Goal: Book appointment/travel/reservation

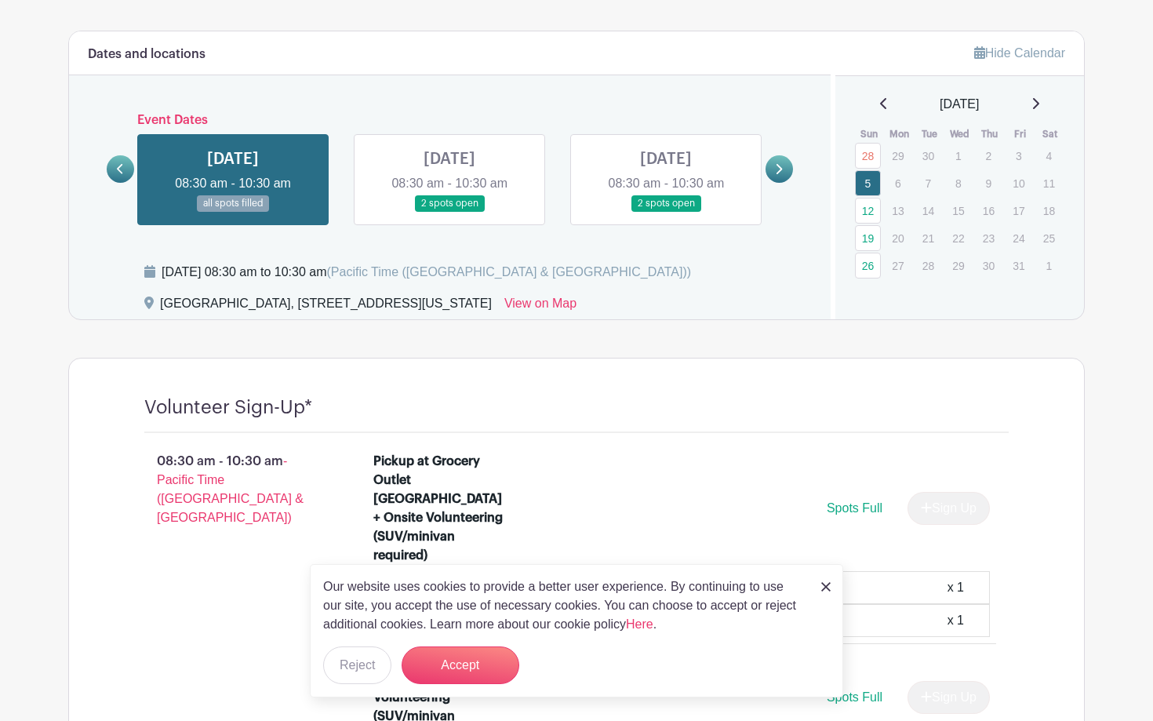
scroll to position [812, 0]
click at [873, 240] on link "19" at bounding box center [868, 237] width 26 height 26
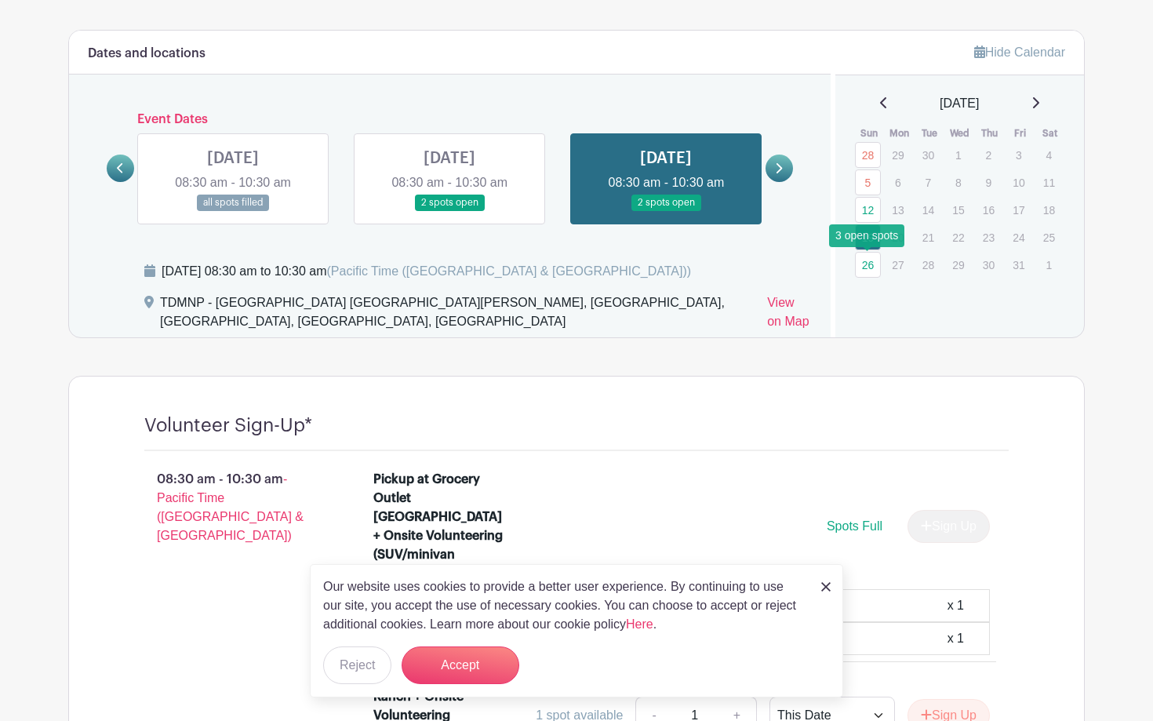
click at [872, 265] on link "26" at bounding box center [868, 265] width 26 height 26
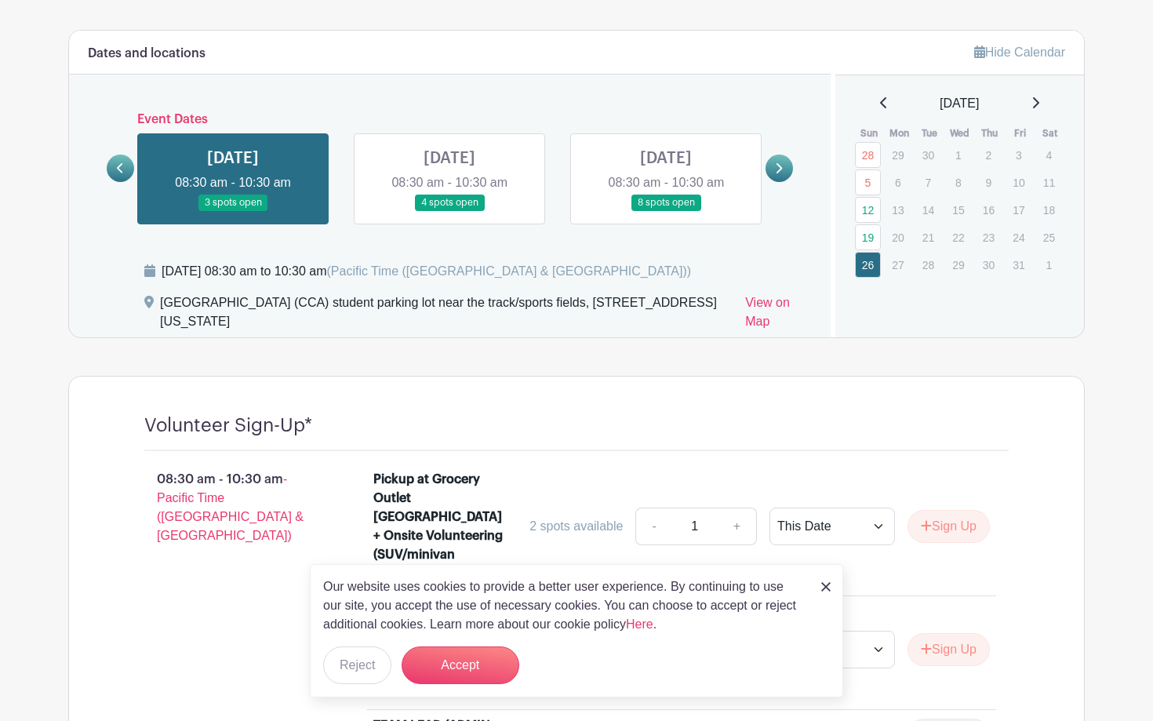
click at [1039, 108] on icon at bounding box center [1035, 102] width 8 height 13
click at [1039, 108] on icon at bounding box center [1036, 102] width 6 height 11
click at [870, 214] on link "14" at bounding box center [868, 210] width 26 height 26
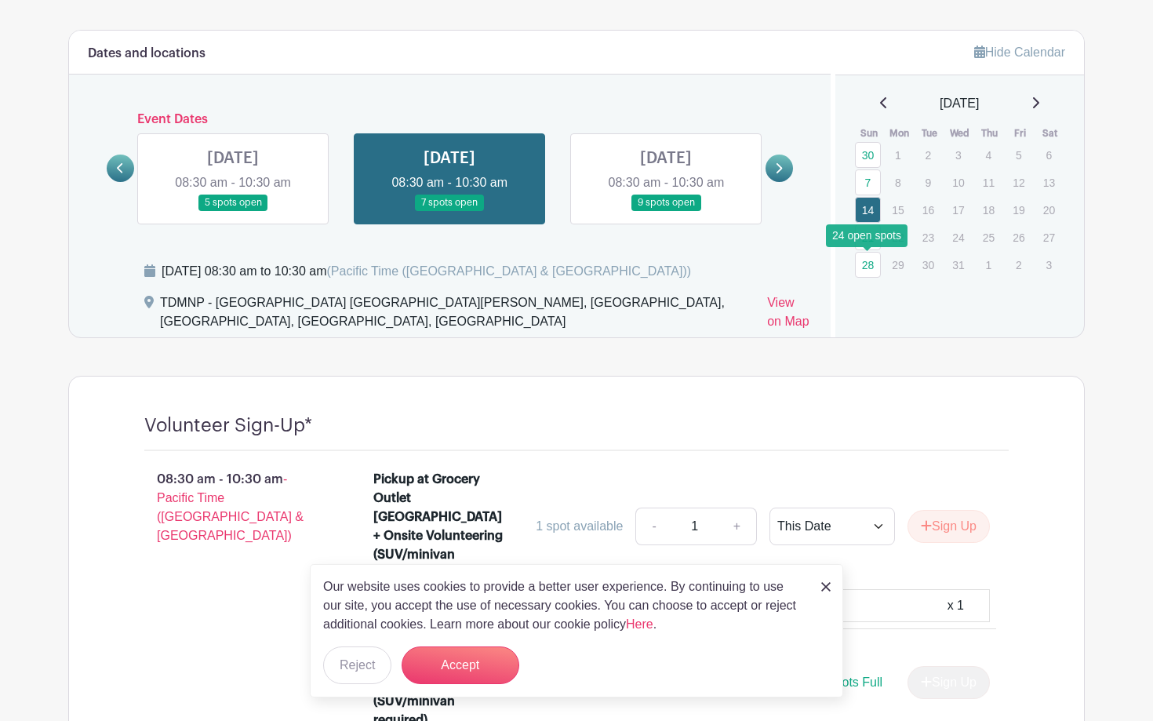
click at [870, 265] on link "28" at bounding box center [868, 265] width 26 height 26
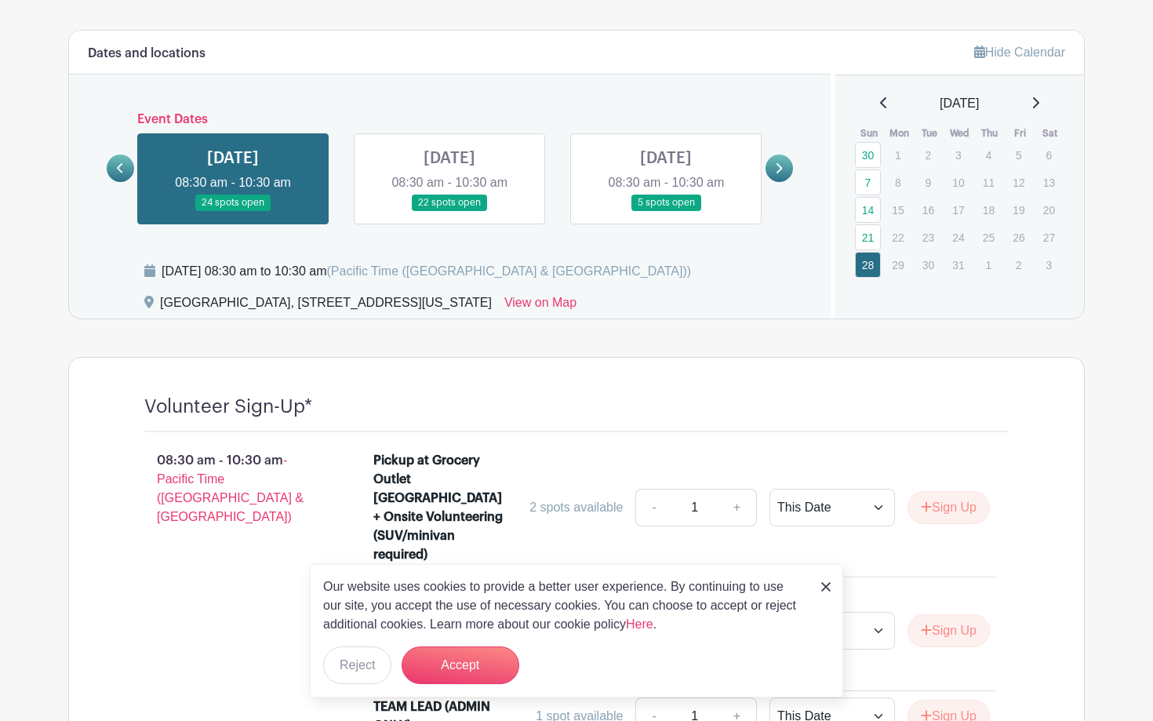
click at [1039, 101] on icon at bounding box center [1035, 102] width 8 height 13
click at [872, 238] on link "18" at bounding box center [868, 237] width 26 height 26
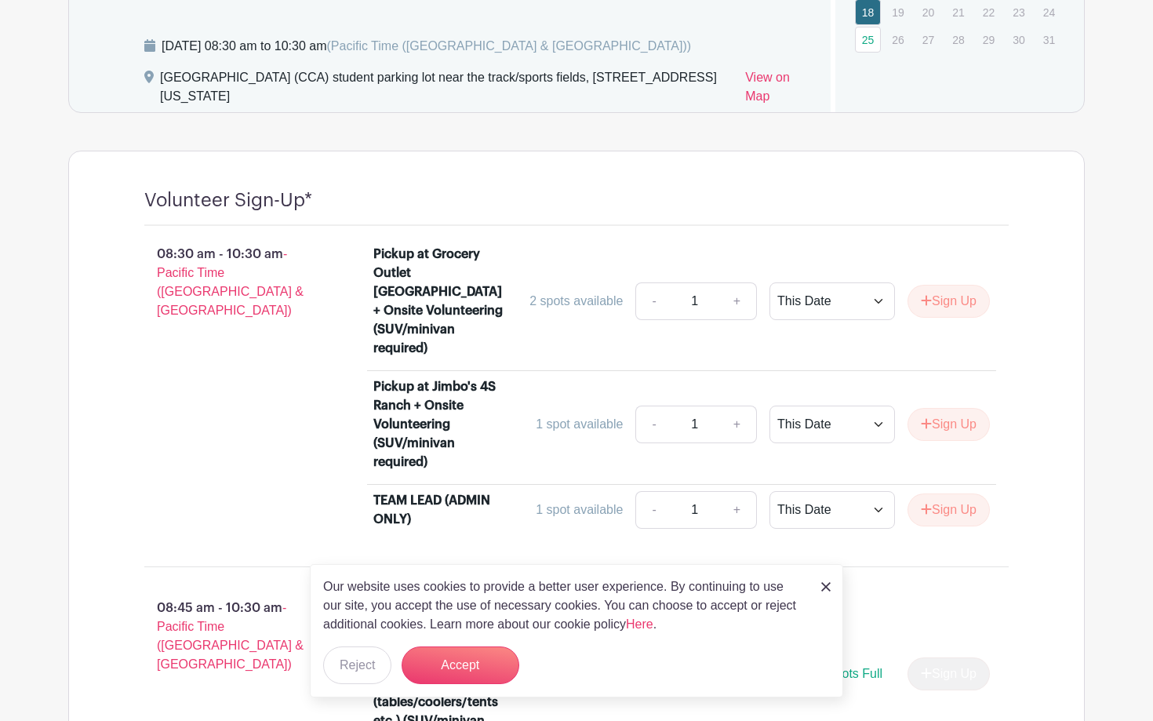
scroll to position [1088, 0]
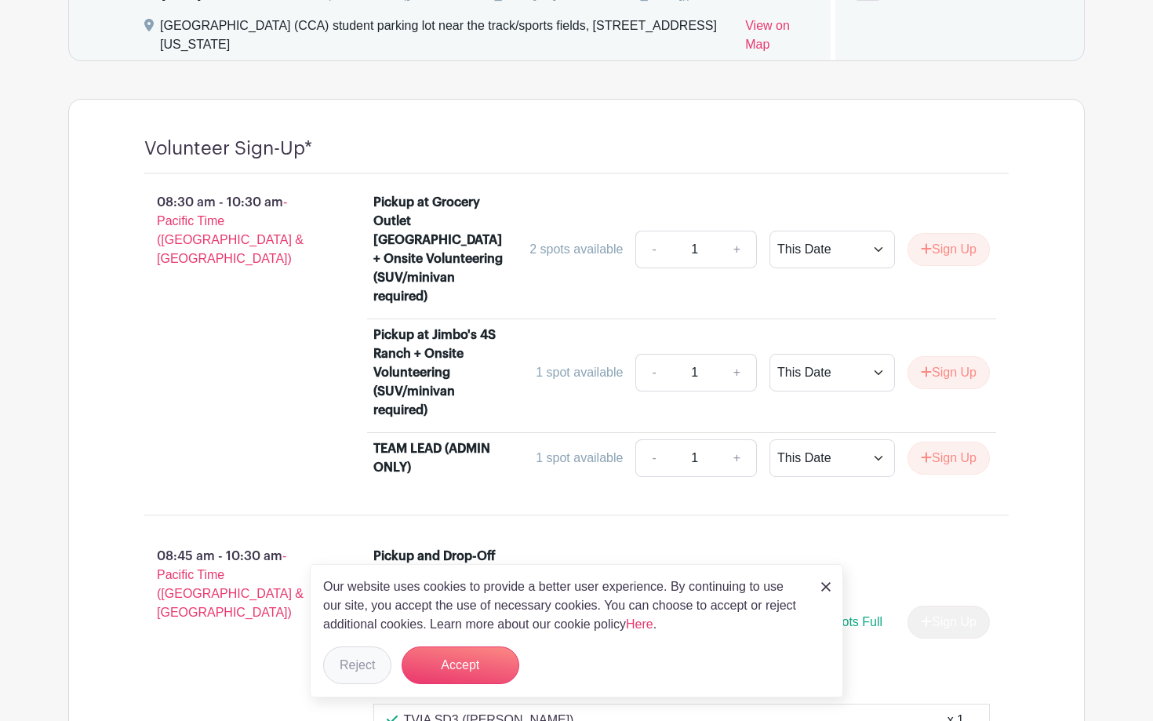
click at [362, 658] on button "Reject" at bounding box center [357, 665] width 68 height 38
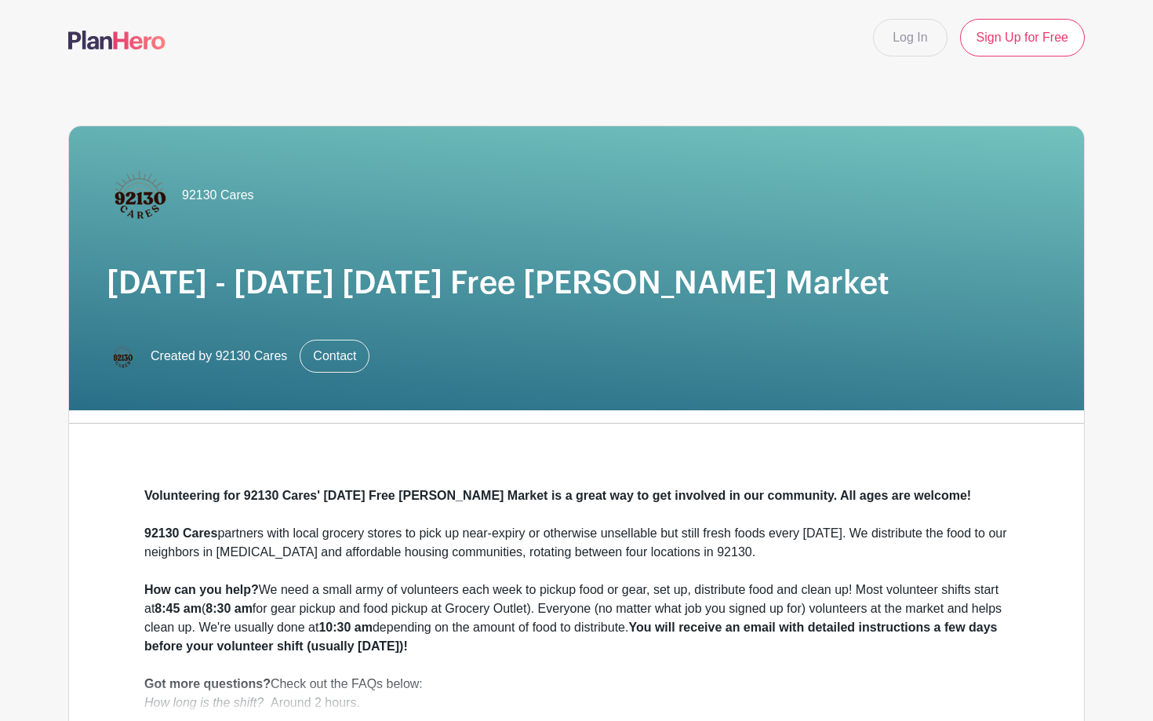
scroll to position [0, 0]
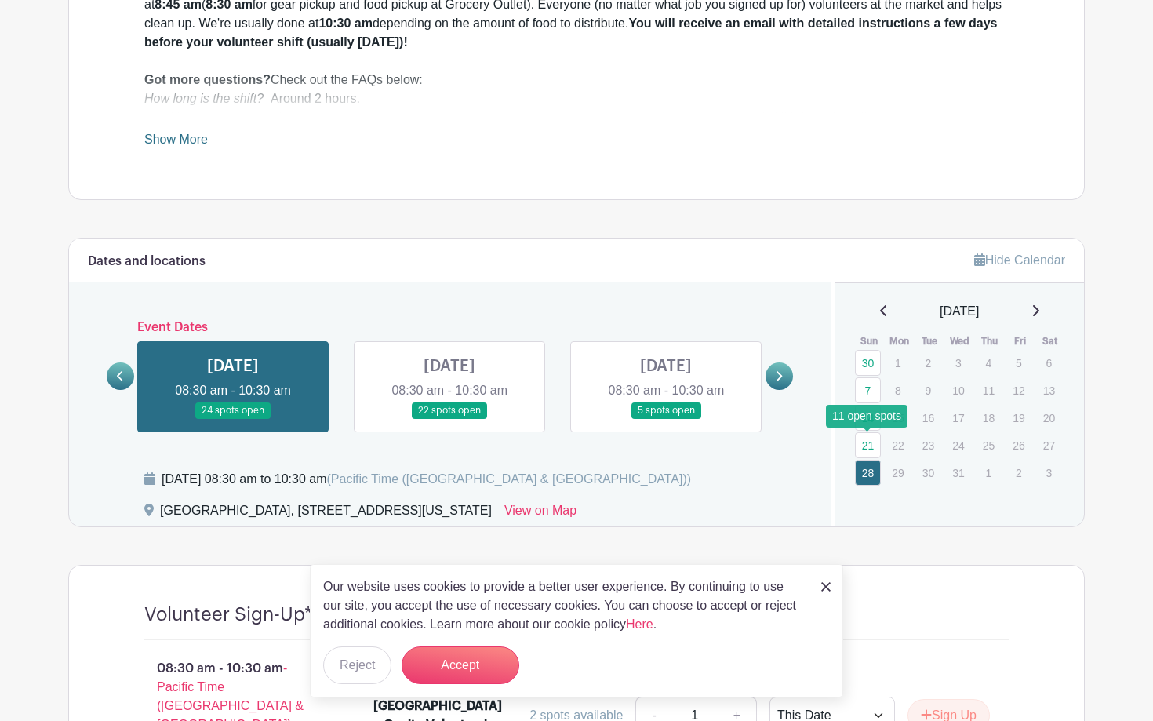
scroll to position [630, 0]
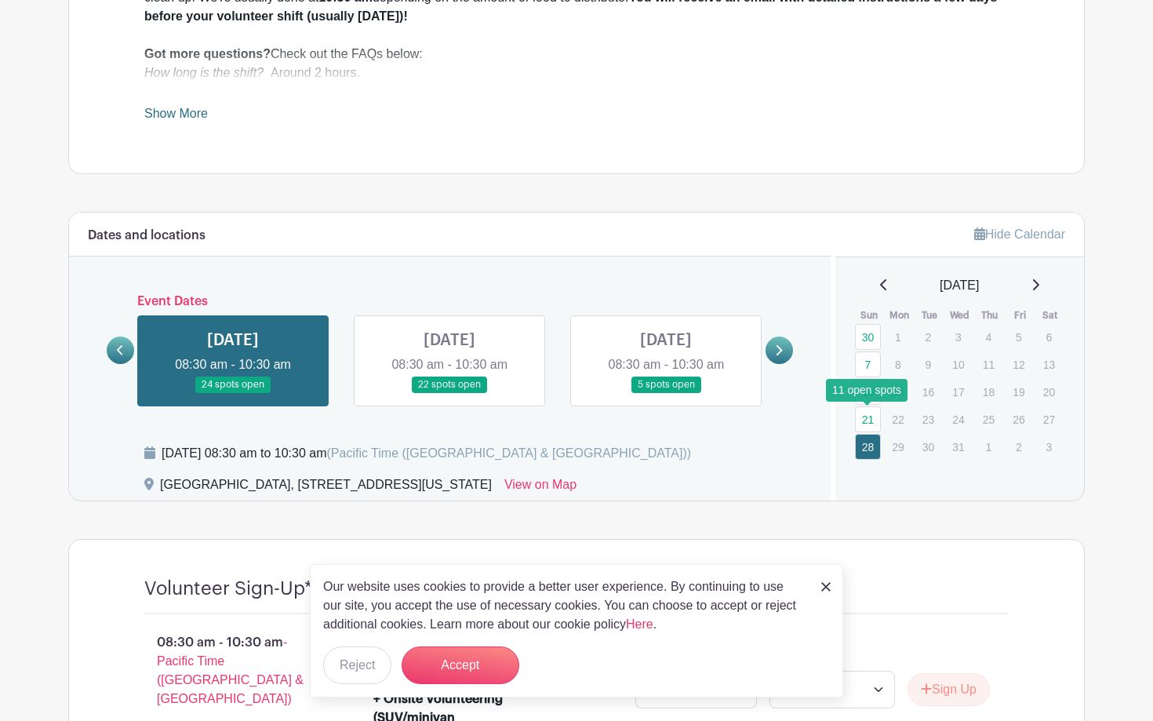
click at [828, 586] on img at bounding box center [825, 586] width 9 height 9
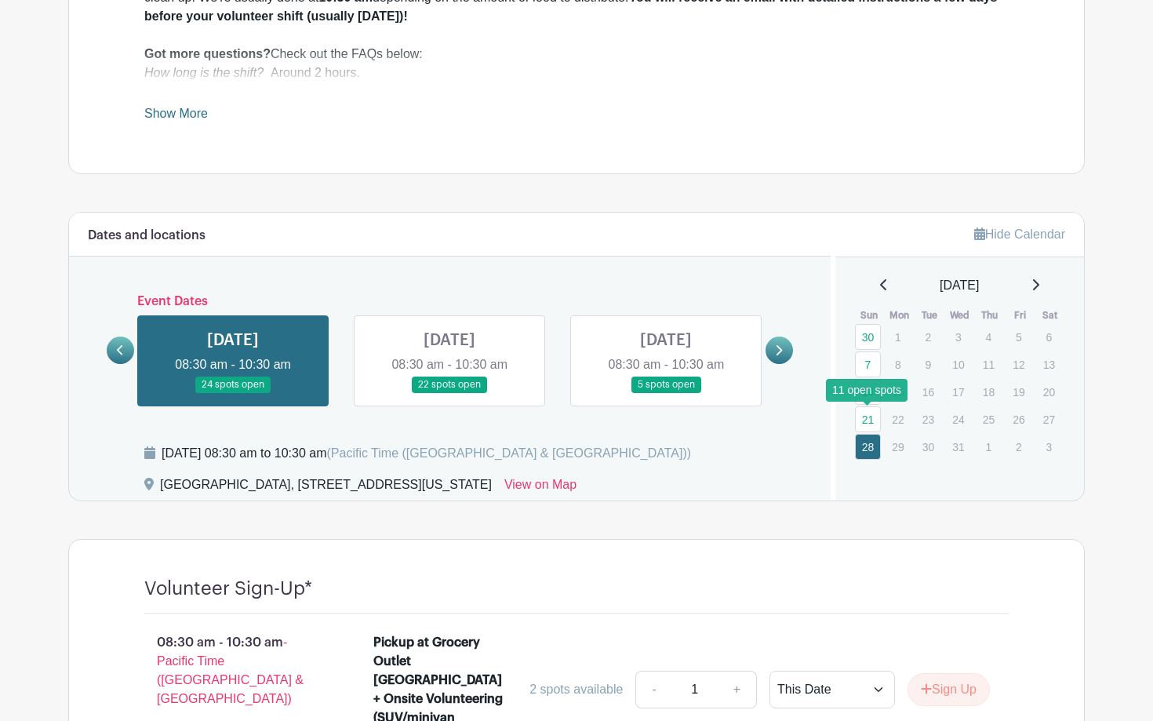
click at [1039, 282] on icon at bounding box center [1036, 284] width 6 height 11
